Goal: Information Seeking & Learning: Learn about a topic

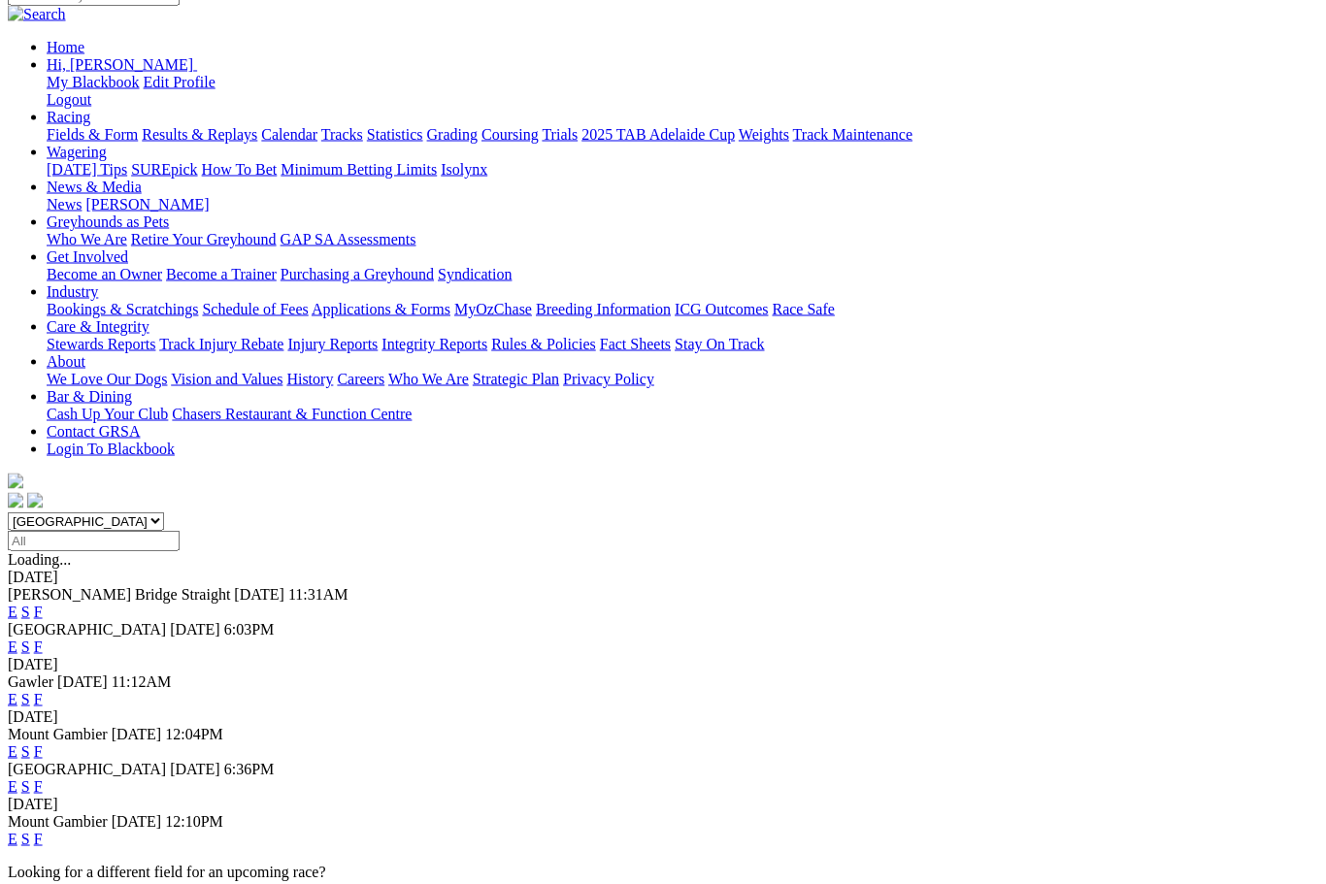
scroll to position [209, 0]
click at [43, 830] on link "F" at bounding box center [38, 838] width 9 height 17
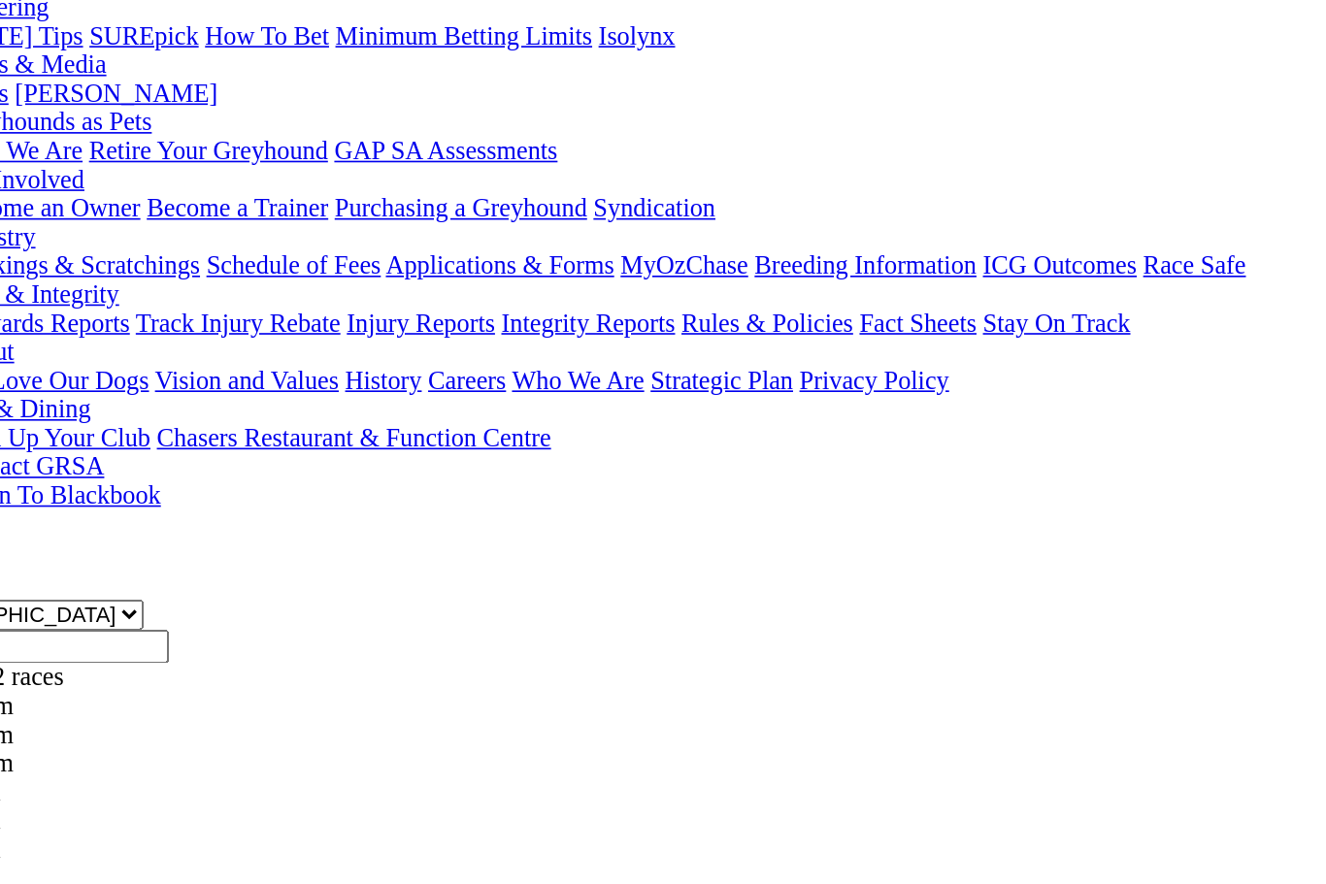
scroll to position [76, 0]
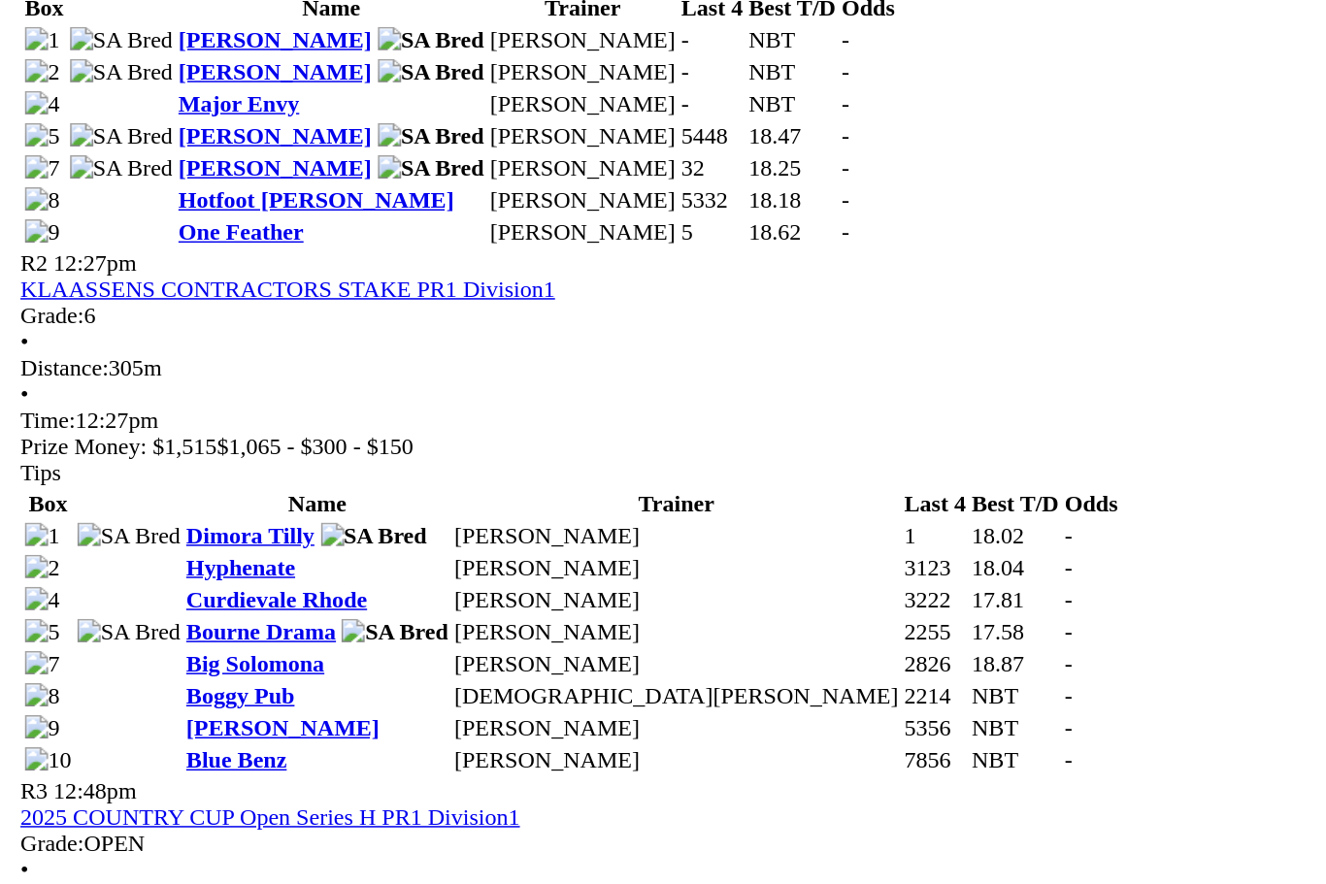
scroll to position [1028, 0]
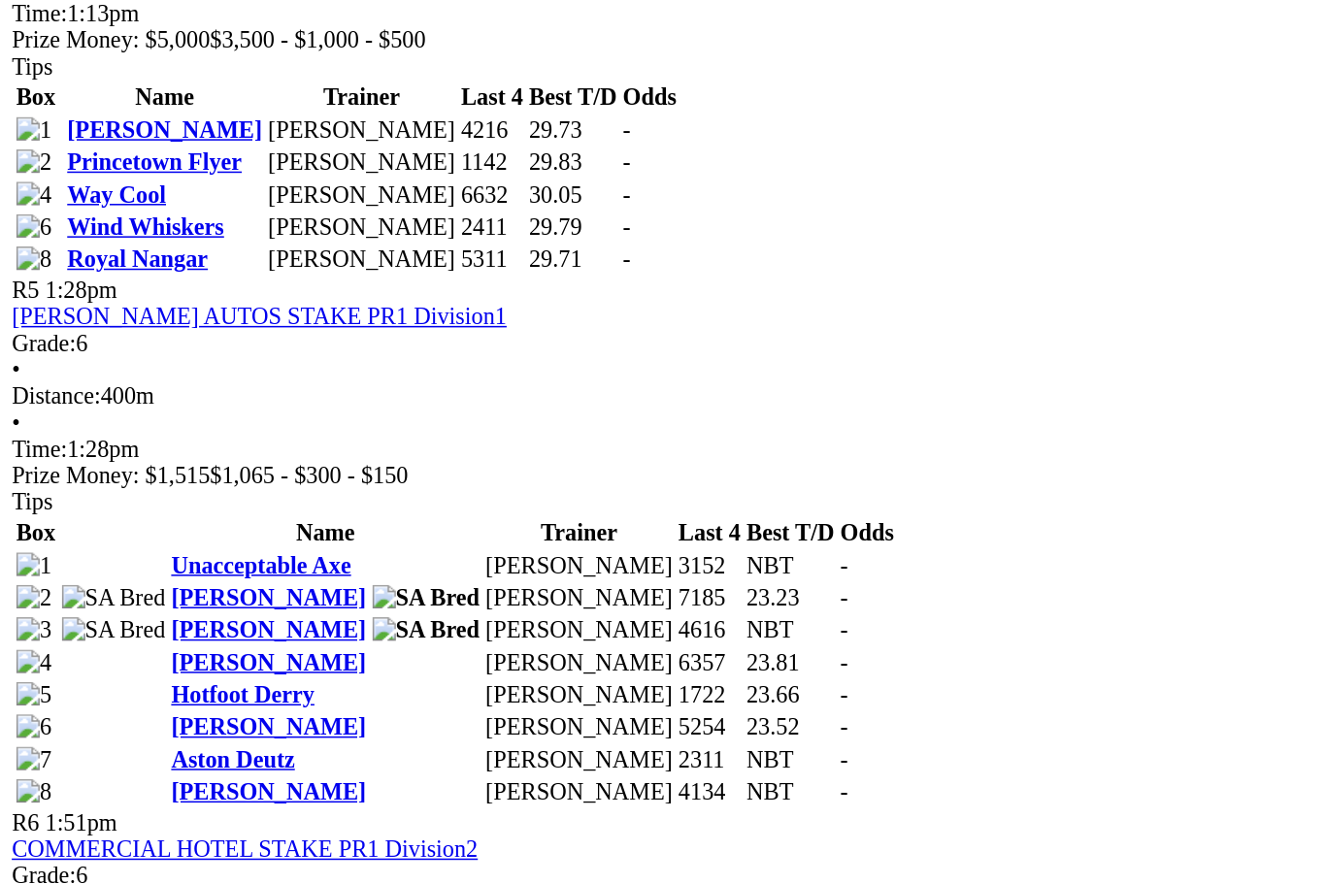
scroll to position [1933, 0]
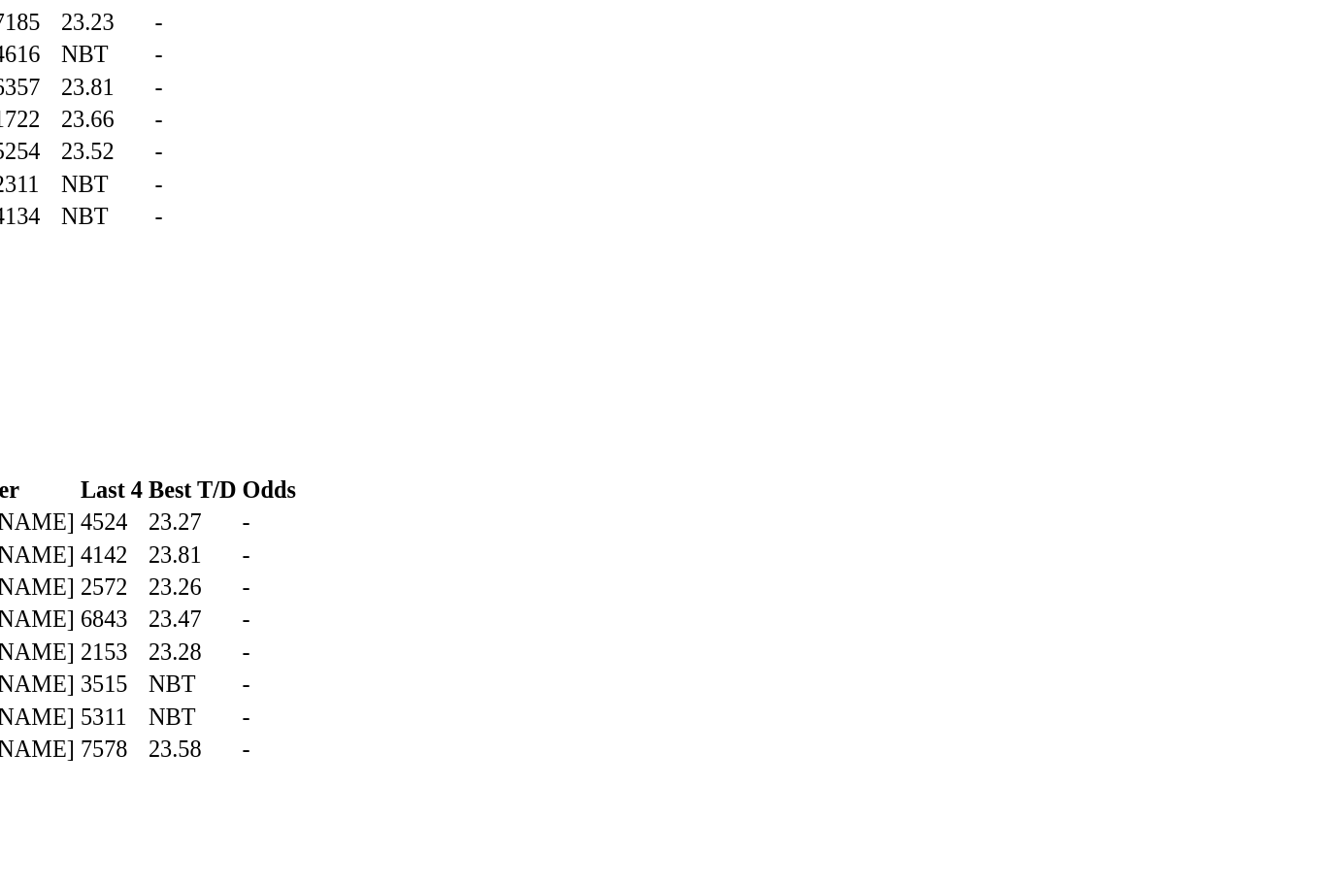
scroll to position [2312, 22]
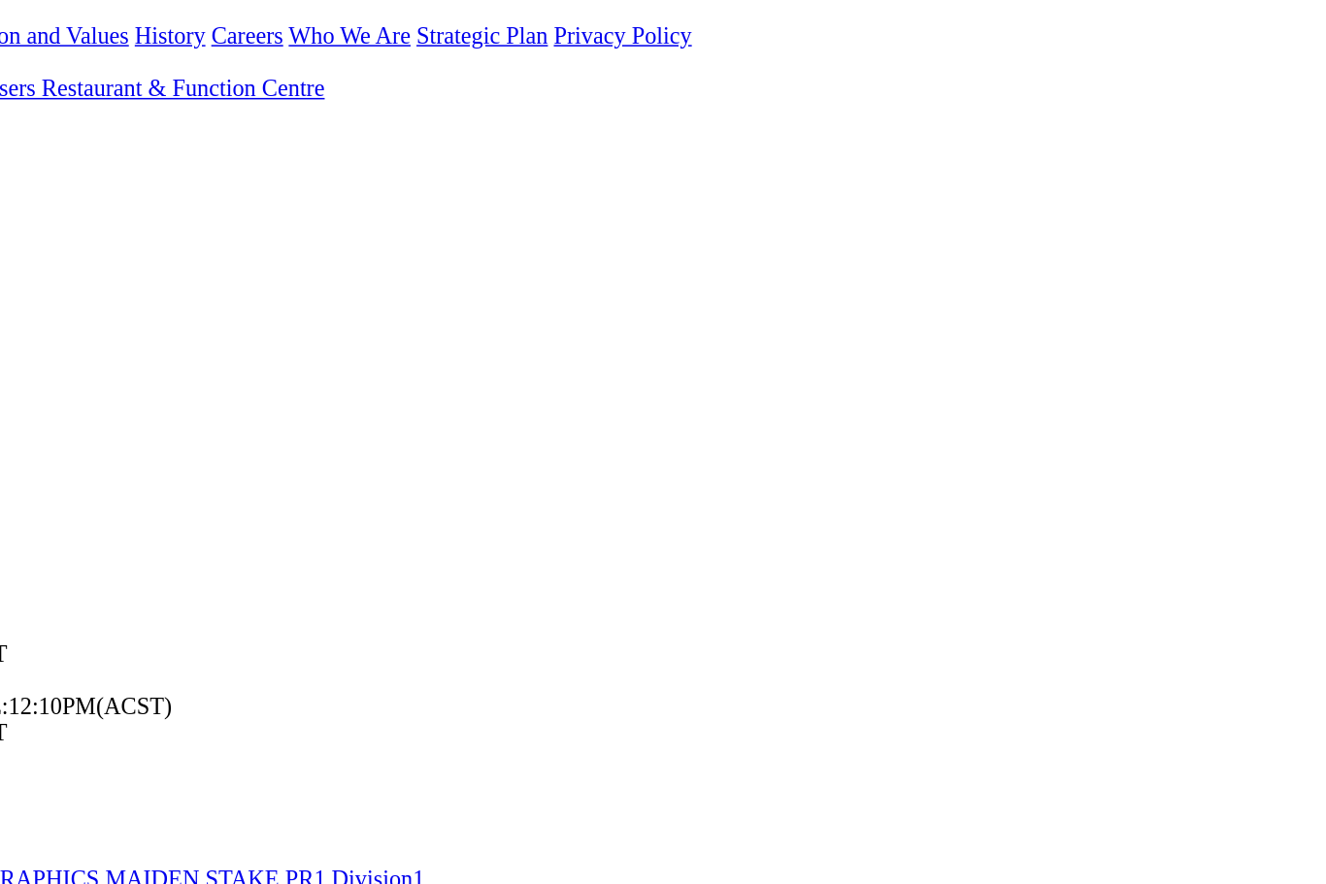
scroll to position [564, 0]
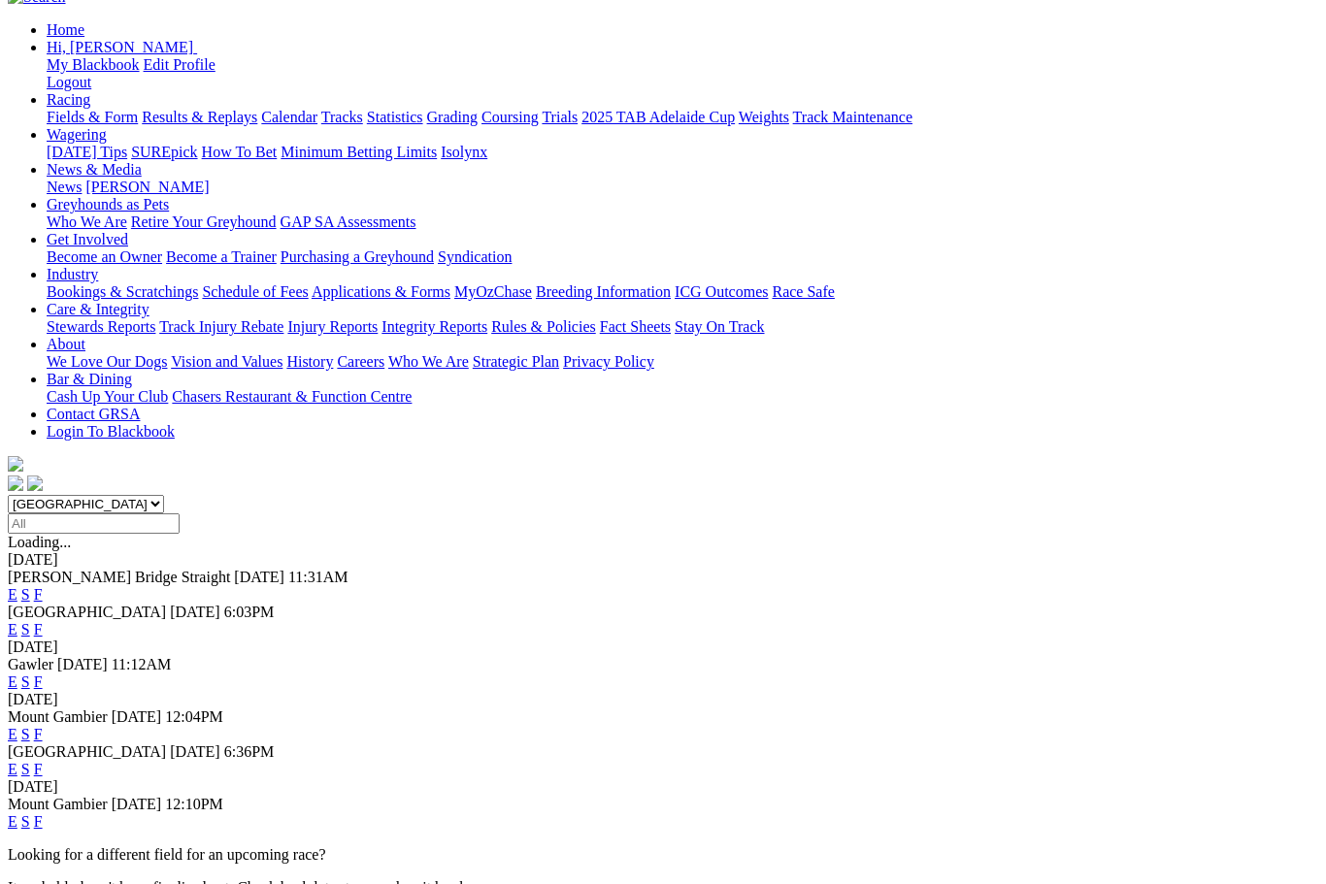
scroll to position [224, 0]
